Goal: Navigation & Orientation: Find specific page/section

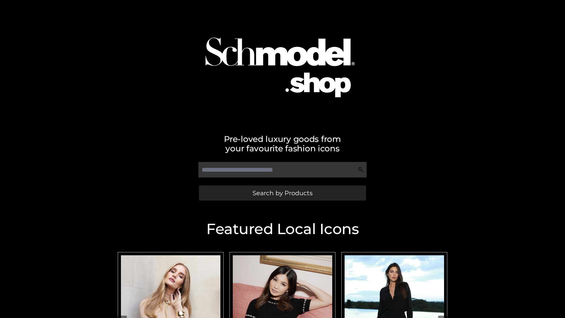
click at [282, 193] on span "Search by Products" at bounding box center [283, 193] width 60 height 6
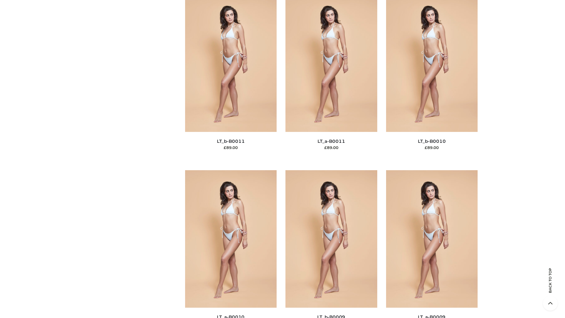
scroll to position [2645, 0]
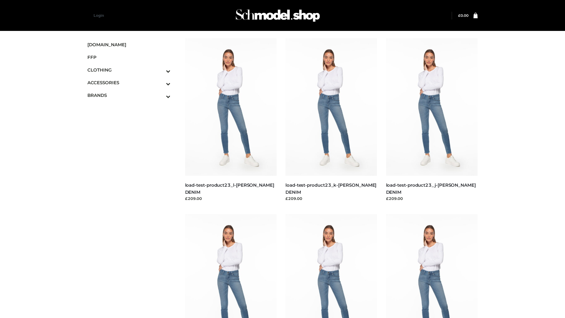
scroll to position [517, 0]
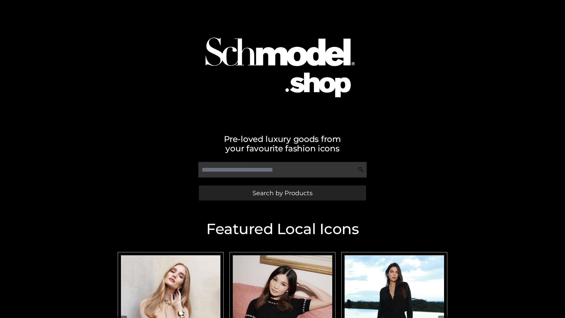
click at [282, 193] on span "Search by Products" at bounding box center [283, 193] width 60 height 6
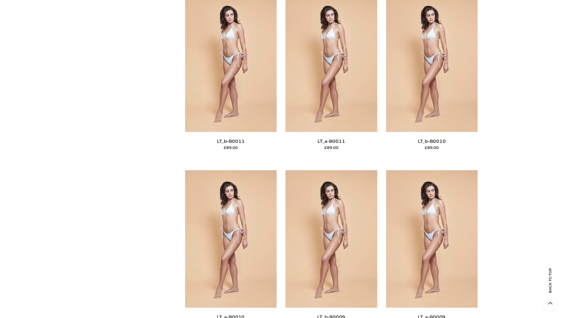
scroll to position [2645, 0]
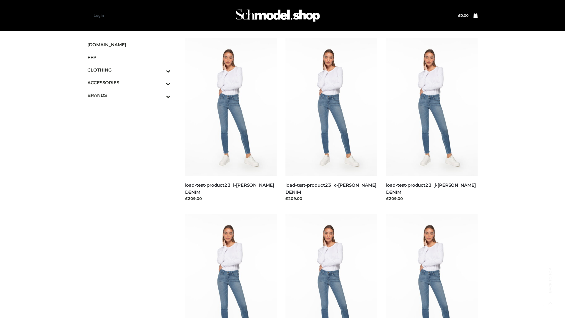
scroll to position [517, 0]
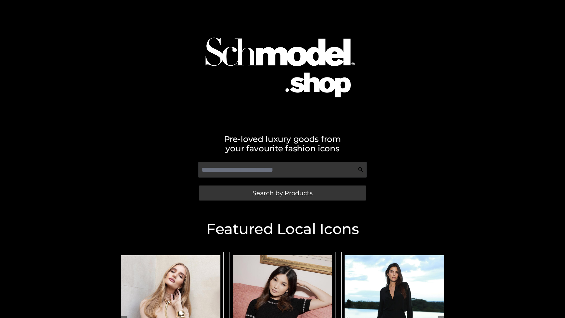
click at [282, 193] on span "Search by Products" at bounding box center [283, 193] width 60 height 6
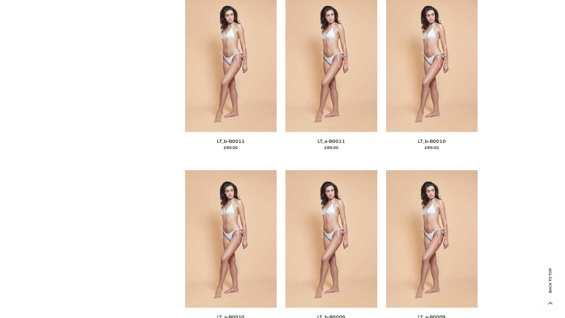
scroll to position [2645, 0]
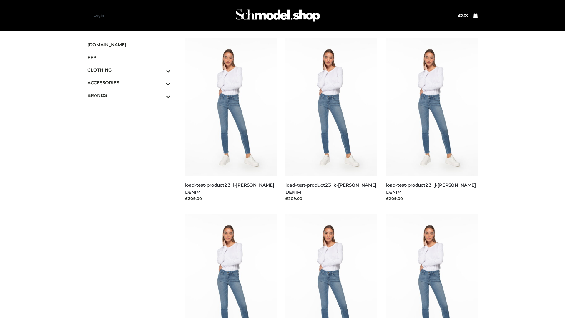
scroll to position [517, 0]
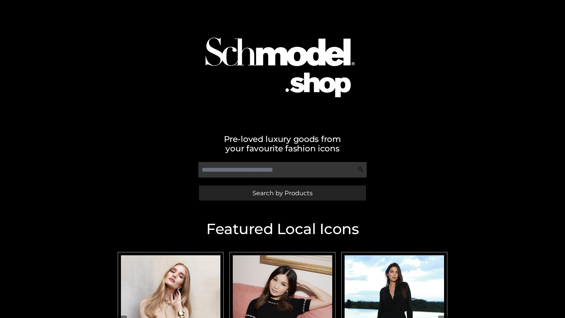
click at [282, 193] on span "Search by Products" at bounding box center [283, 193] width 60 height 6
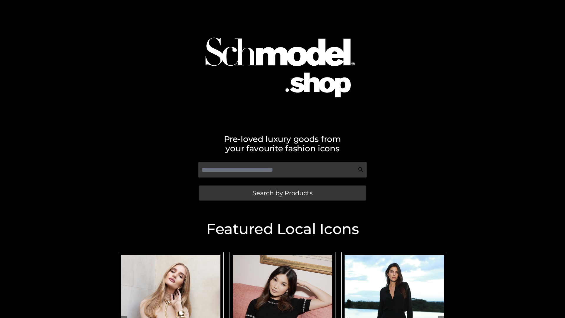
click at [282, 193] on span "Search by Products" at bounding box center [283, 193] width 60 height 6
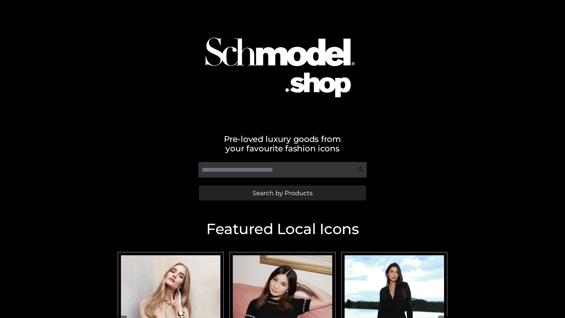
click at [282, 193] on span "Search by Products" at bounding box center [283, 193] width 60 height 6
